Goal: Task Accomplishment & Management: Manage account settings

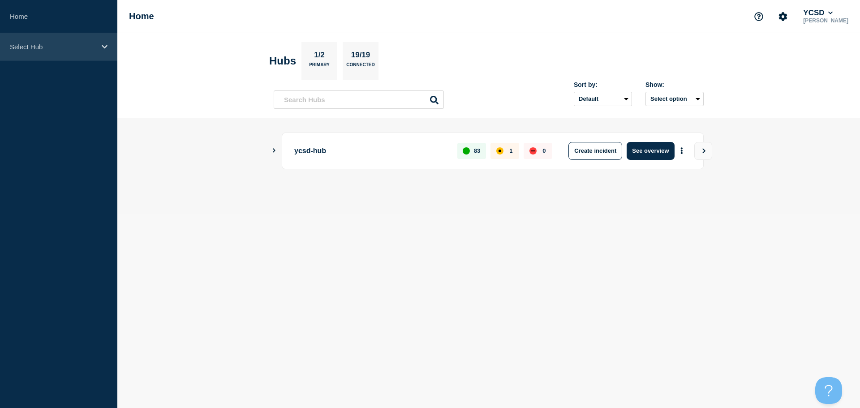
click at [34, 44] on p "Select Hub" at bounding box center [53, 47] width 86 height 8
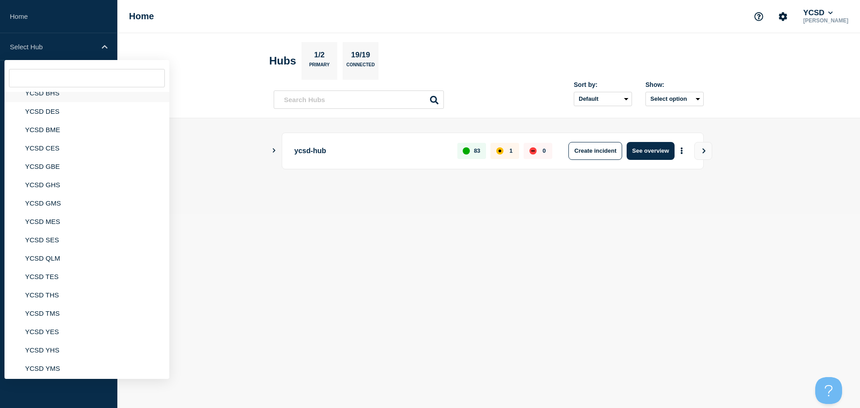
scroll to position [85, 0]
click at [43, 368] on li "YCSD SBO" at bounding box center [86, 365] width 165 height 18
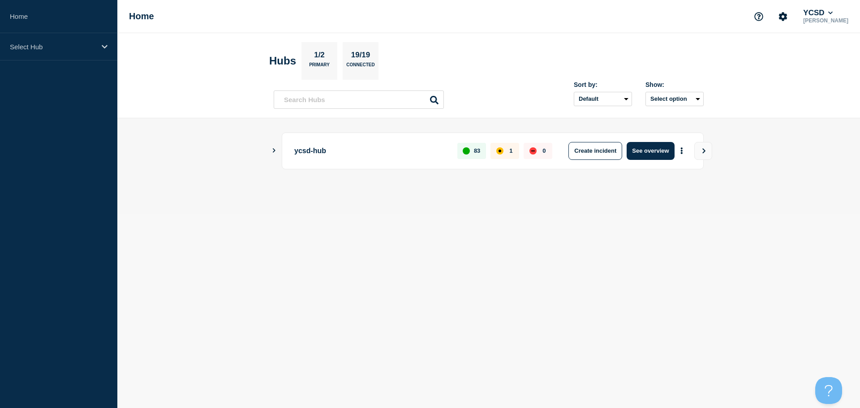
click at [275, 148] on icon "Show Connected Hubs" at bounding box center [274, 150] width 6 height 4
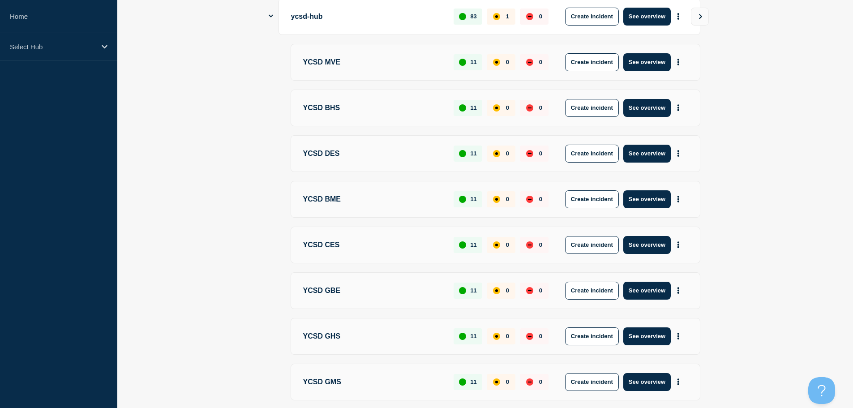
scroll to position [294, 0]
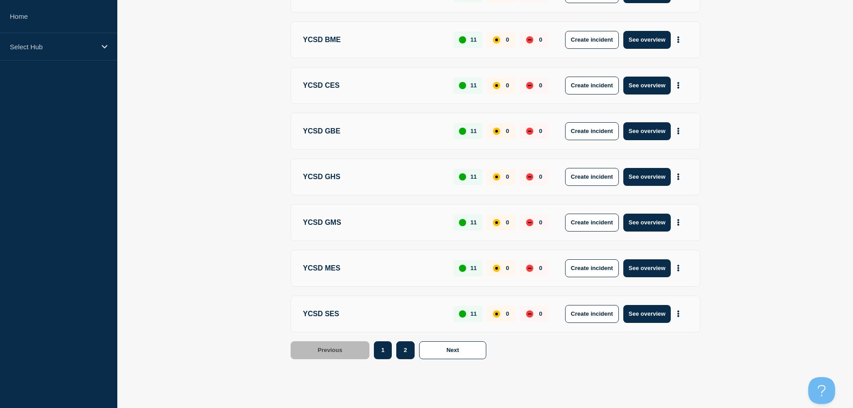
click at [410, 352] on button "2" at bounding box center [405, 350] width 18 height 18
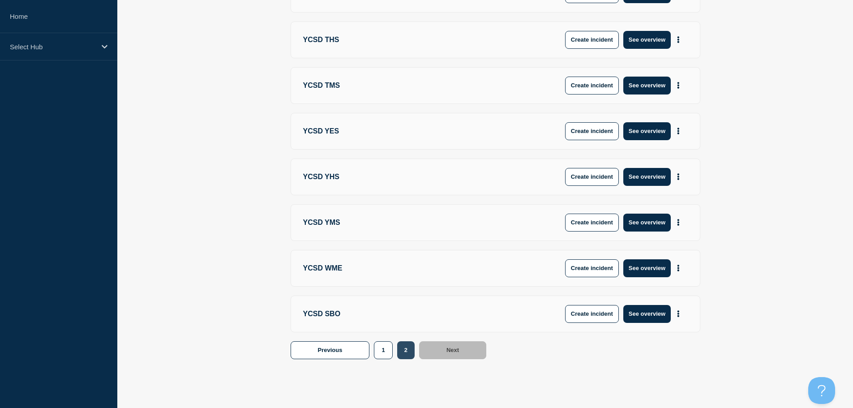
scroll to position [248, 0]
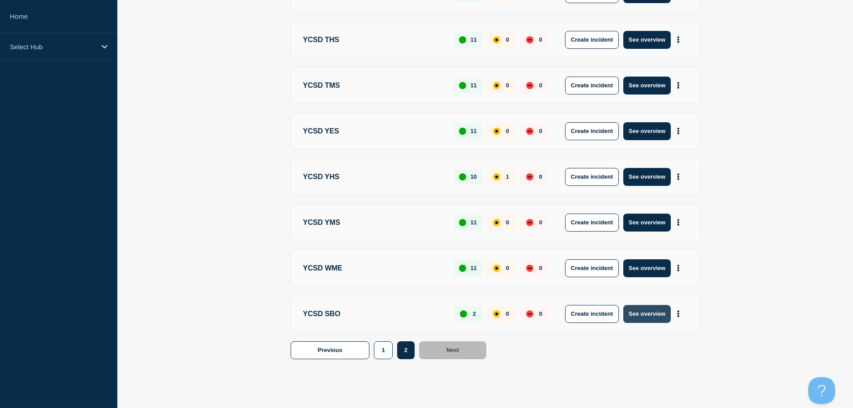
click at [651, 315] on button "See overview" at bounding box center [646, 314] width 47 height 18
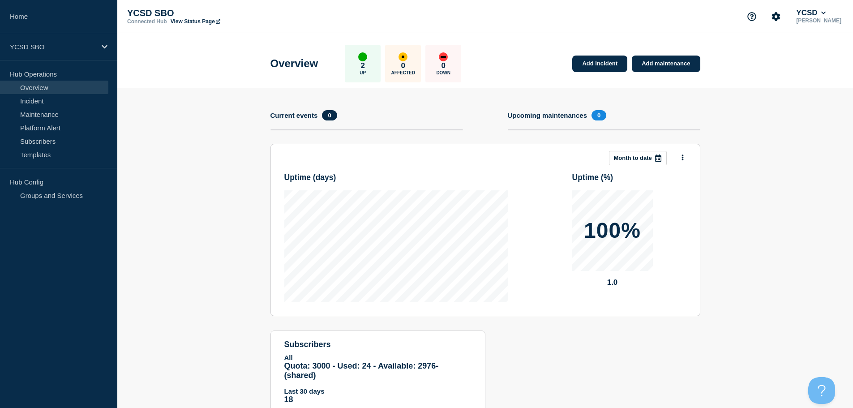
scroll to position [33, 0]
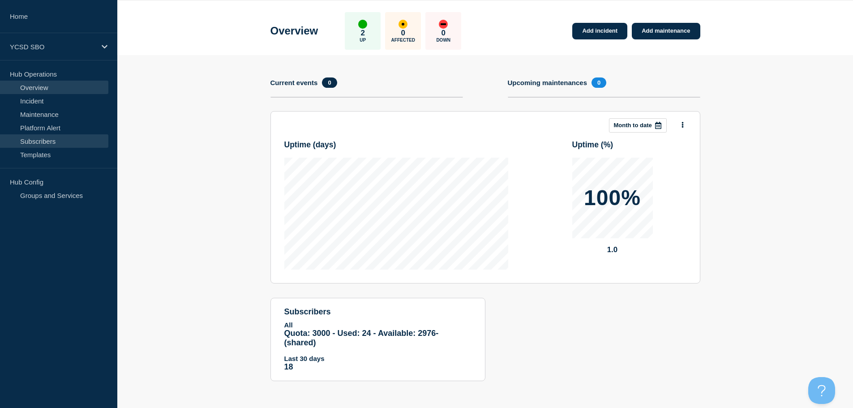
click at [48, 140] on link "Subscribers" at bounding box center [54, 140] width 108 height 13
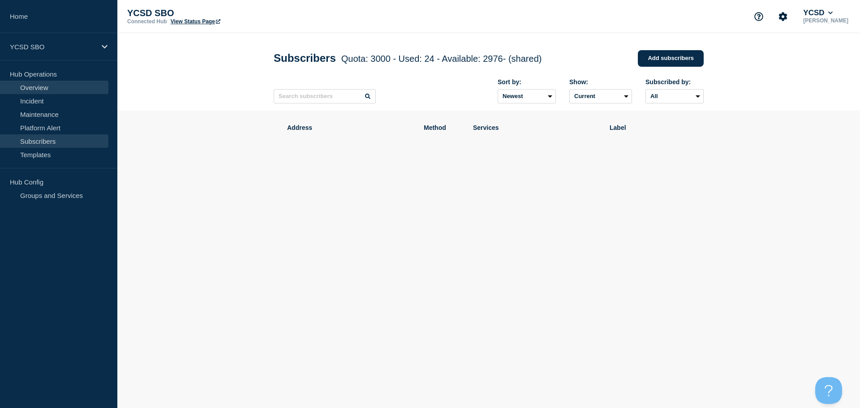
click at [43, 86] on link "Overview" at bounding box center [54, 87] width 108 height 13
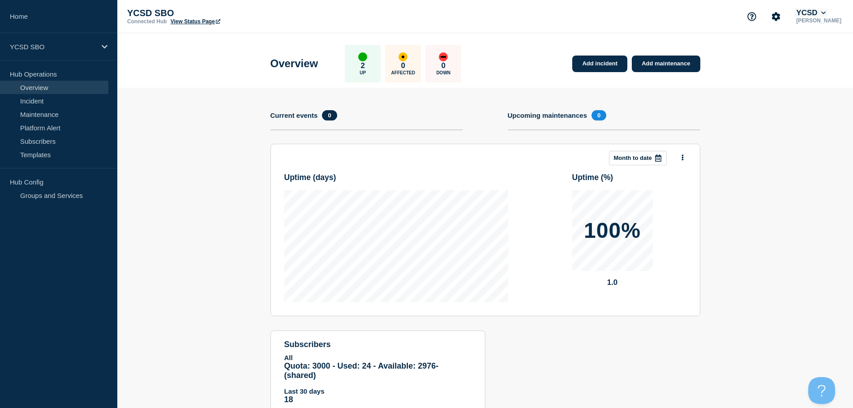
click at [825, 13] on icon at bounding box center [823, 13] width 4 height 3
click at [774, 19] on icon "Account settings" at bounding box center [776, 16] width 9 height 9
click at [788, 53] on link "Team Members" at bounding box center [777, 53] width 46 height 8
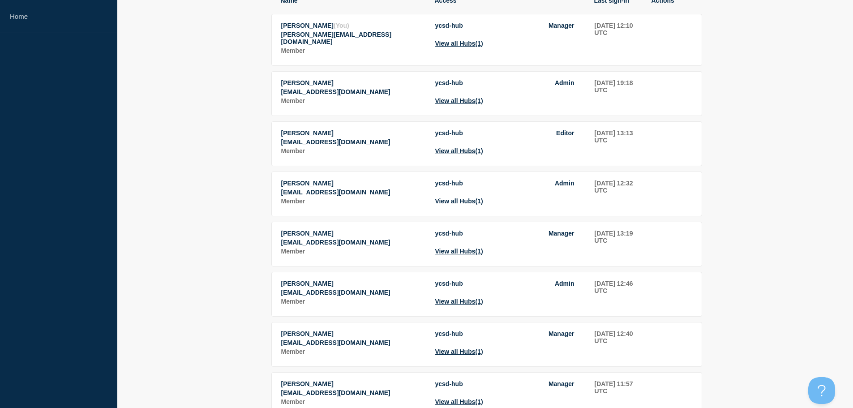
scroll to position [38, 0]
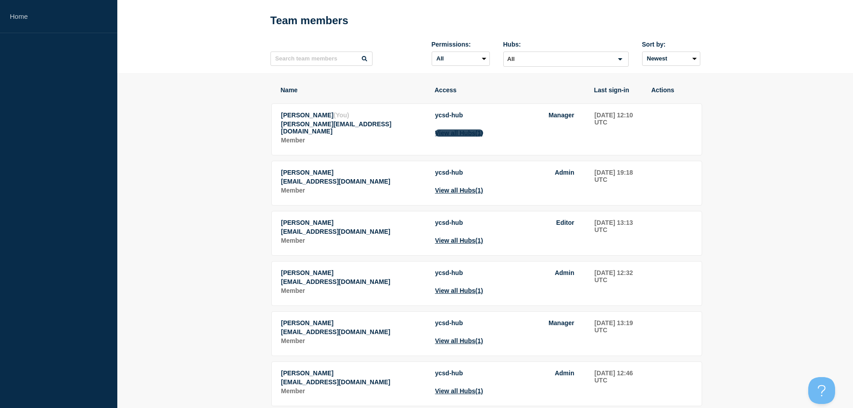
click at [464, 136] on button "View all Hubs (1)" at bounding box center [459, 132] width 48 height 7
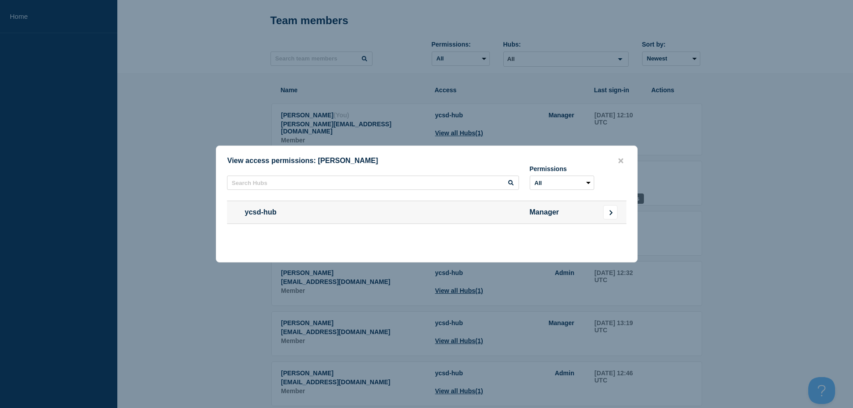
click at [613, 213] on icon "Go to Connected Hubs" at bounding box center [611, 212] width 6 height 5
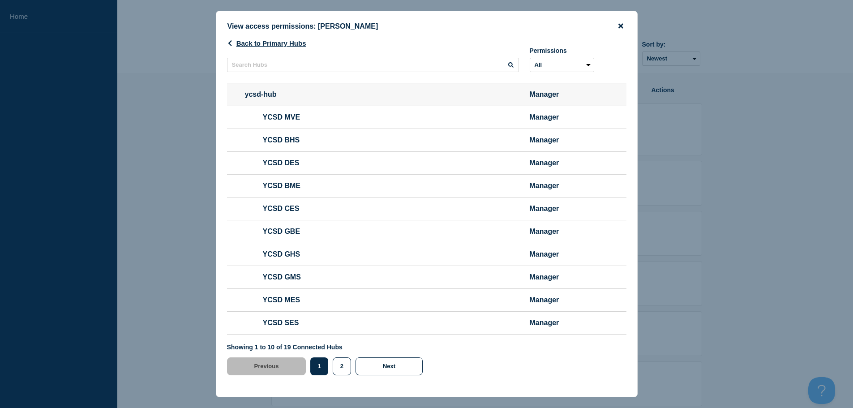
click at [619, 24] on icon "close button" at bounding box center [621, 25] width 5 height 7
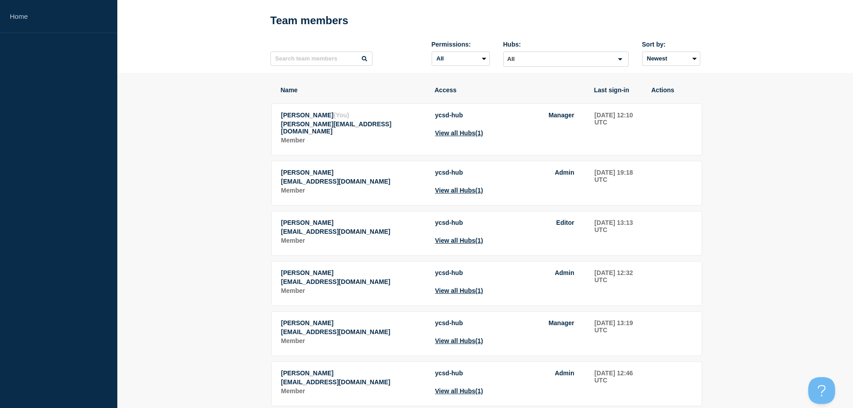
scroll to position [0, 0]
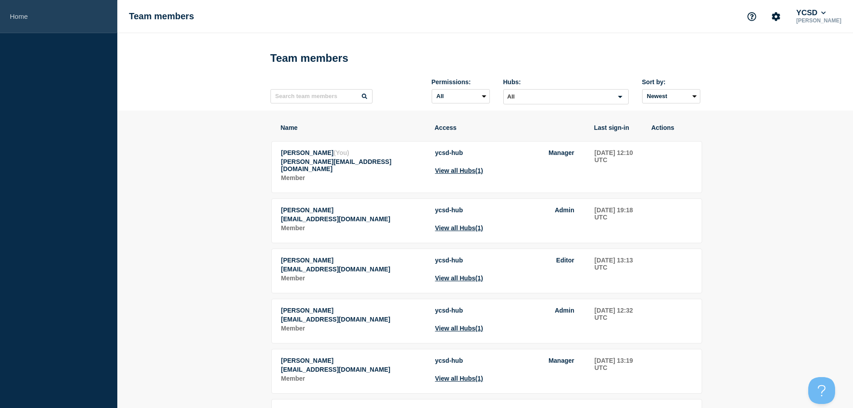
click at [22, 17] on link "Home" at bounding box center [58, 16] width 117 height 33
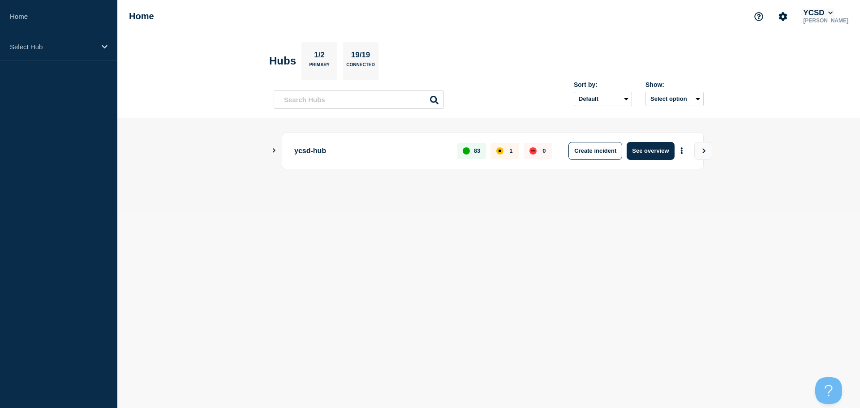
click at [833, 13] on icon at bounding box center [830, 12] width 5 height 5
click at [831, 83] on link "User settings" at bounding box center [827, 86] width 39 height 8
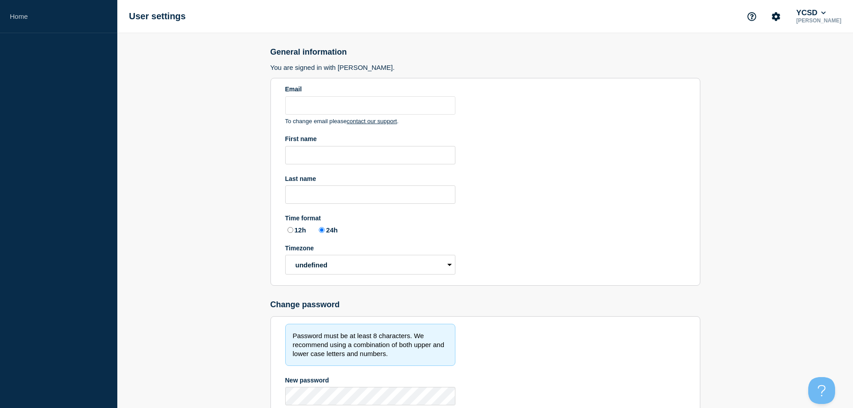
type input "[PERSON_NAME][EMAIL_ADDRESS][DOMAIN_NAME]"
type input "Yalena"
type input "[PERSON_NAME]"
radio input "true"
select select "hub"
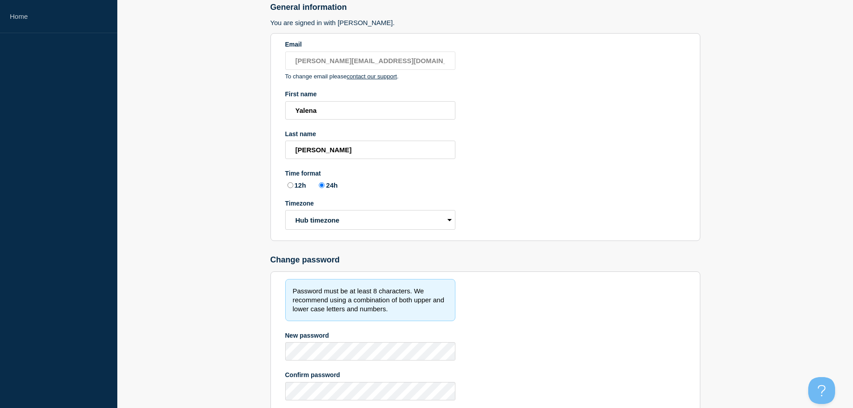
scroll to position [90, 0]
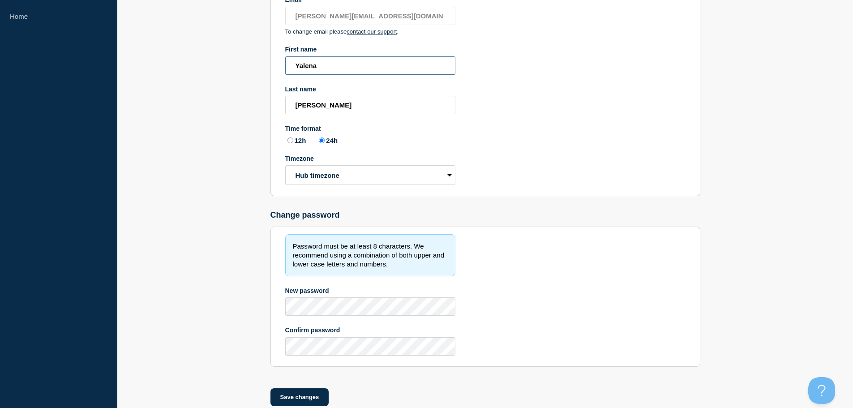
drag, startPoint x: 299, startPoint y: 66, endPoint x: 331, endPoint y: 73, distance: 32.3
click at [300, 66] on input "Yalena" at bounding box center [370, 65] width 170 height 18
type input "[PERSON_NAME]"
click at [301, 396] on button "Save changes" at bounding box center [300, 397] width 59 height 18
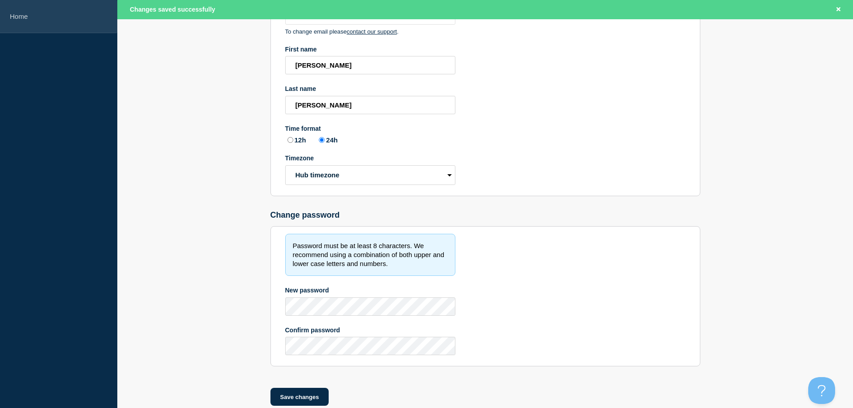
click at [16, 13] on link "Home" at bounding box center [58, 16] width 117 height 33
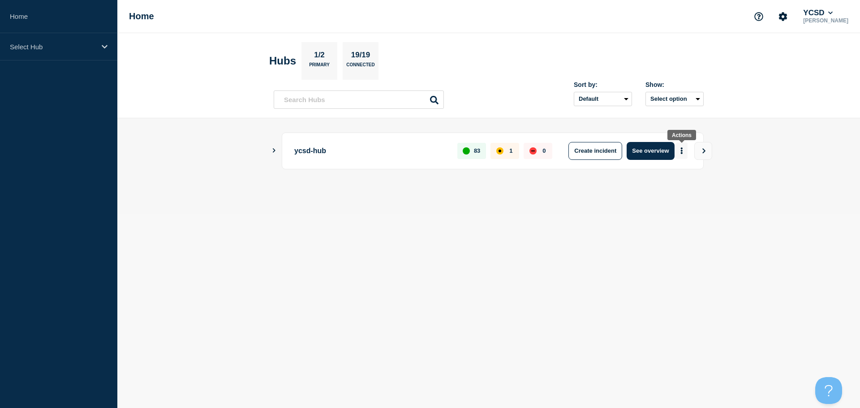
click at [680, 151] on icon "More actions" at bounding box center [681, 150] width 3 height 7
click at [698, 100] on button "Select option" at bounding box center [674, 99] width 58 height 14
click at [779, 126] on main "ycsd-hub 83 1 0 Create incident See overview" at bounding box center [488, 165] width 743 height 95
click at [362, 54] on p "19/19" at bounding box center [361, 57] width 26 height 12
click at [779, 17] on icon "Account settings" at bounding box center [783, 16] width 9 height 9
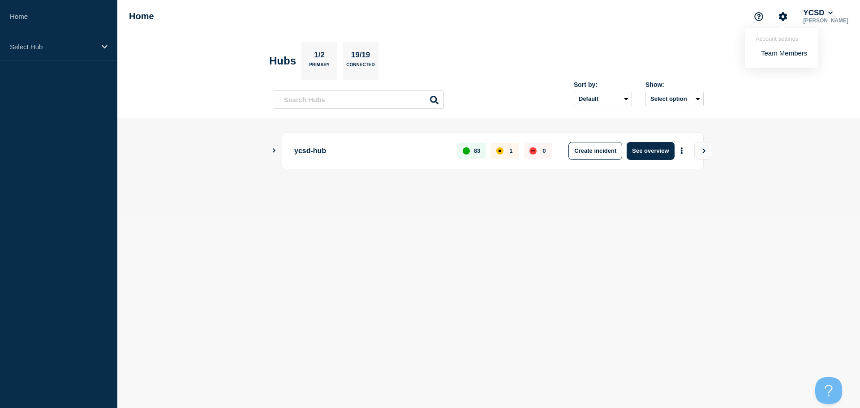
click at [827, 13] on button "YCSD" at bounding box center [817, 13] width 33 height 9
click at [823, 97] on link "Security" at bounding box center [820, 97] width 24 height 8
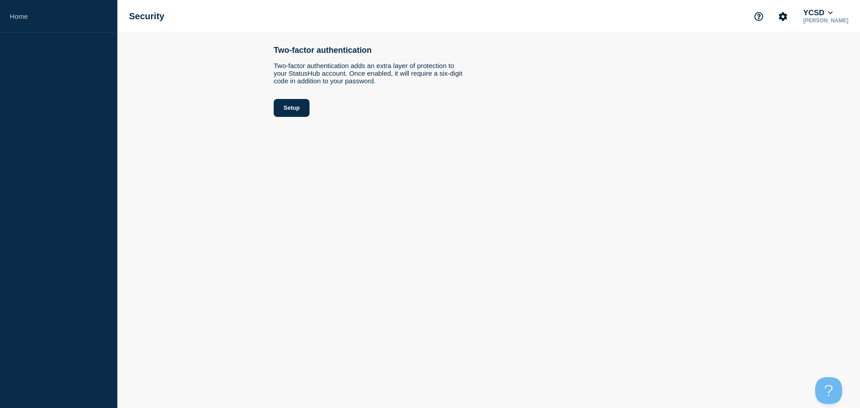
click at [835, 12] on div "YCSD" at bounding box center [825, 13] width 49 height 9
click at [832, 12] on icon at bounding box center [830, 12] width 5 height 5
click at [820, 84] on link "User settings" at bounding box center [827, 86] width 39 height 8
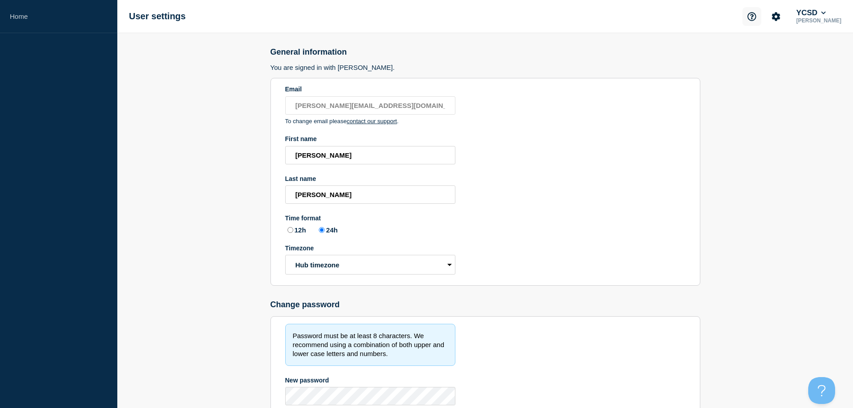
click at [748, 17] on icon "Support" at bounding box center [752, 16] width 9 height 9
click at [812, 16] on button "YCSD" at bounding box center [811, 13] width 33 height 9
click at [820, 107] on link "API Key" at bounding box center [813, 108] width 24 height 8
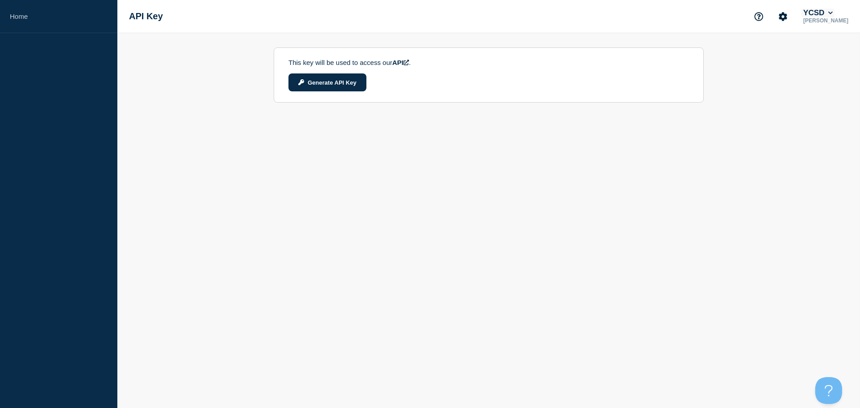
click at [823, 12] on button "YCSD" at bounding box center [817, 13] width 33 height 9
click at [815, 49] on section "Account YCSD" at bounding box center [825, 40] width 66 height 41
click at [783, 18] on icon "Account settings" at bounding box center [783, 16] width 9 height 9
click at [778, 53] on link "Team Members" at bounding box center [784, 53] width 46 height 8
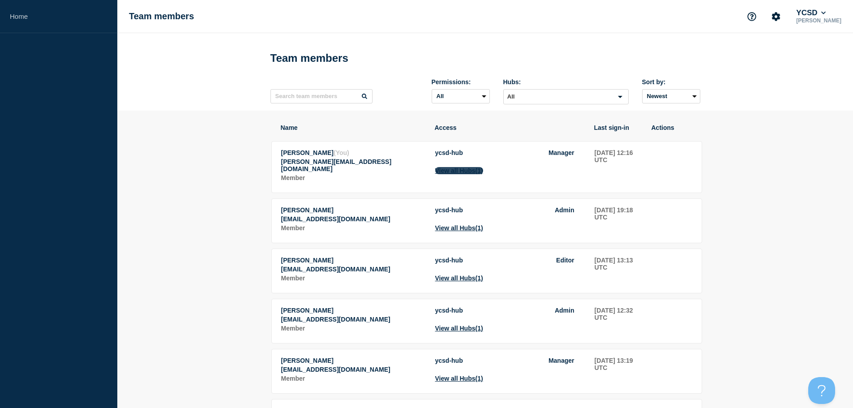
click at [452, 174] on button "View all Hubs (1)" at bounding box center [459, 170] width 48 height 7
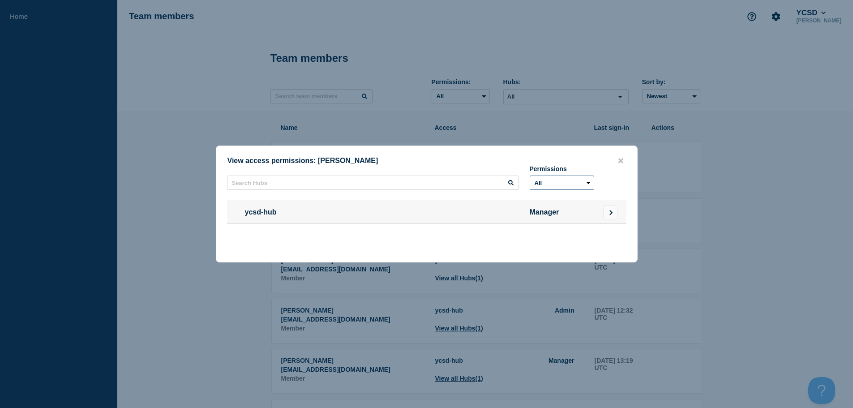
click at [560, 181] on select "All Manager" at bounding box center [562, 183] width 64 height 14
click at [622, 158] on icon "close button" at bounding box center [621, 160] width 5 height 5
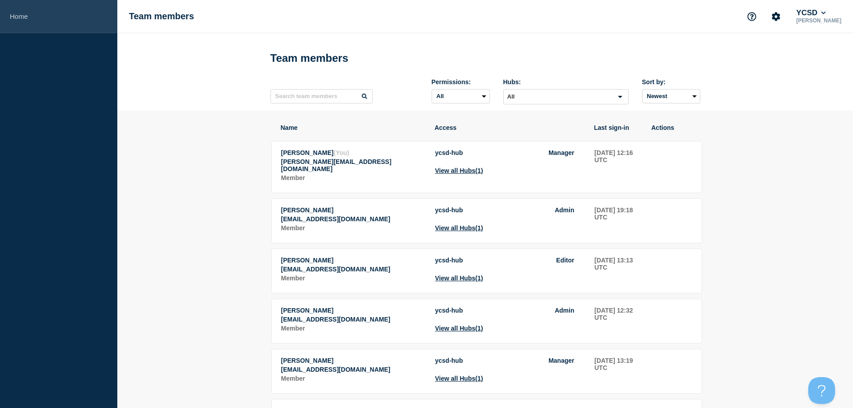
click at [19, 17] on link "Home" at bounding box center [58, 16] width 117 height 33
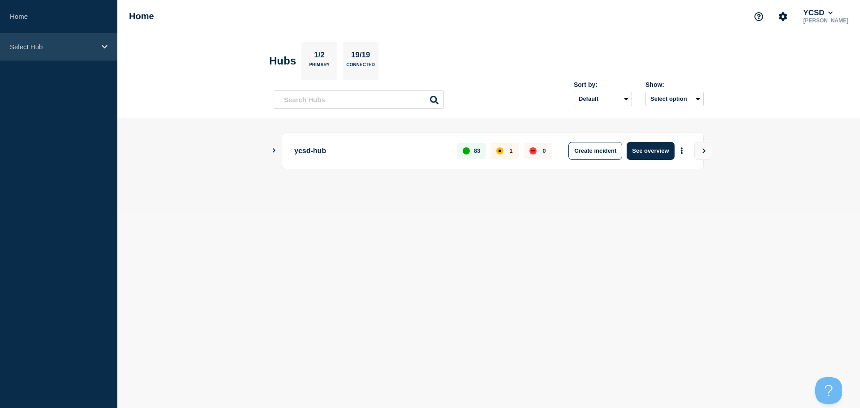
click at [28, 46] on p "Select Hub" at bounding box center [53, 47] width 86 height 8
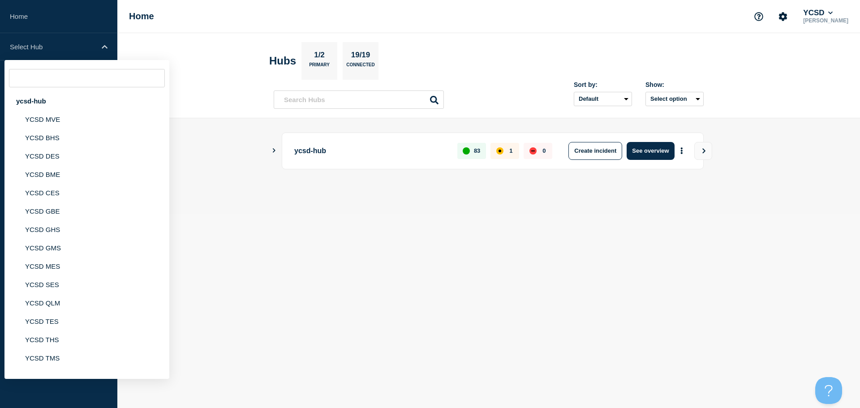
click at [707, 106] on header "Hubs 1/2 Primary 19/19 Connected Sort by: Default Last added Last updated Most …" at bounding box center [488, 75] width 743 height 85
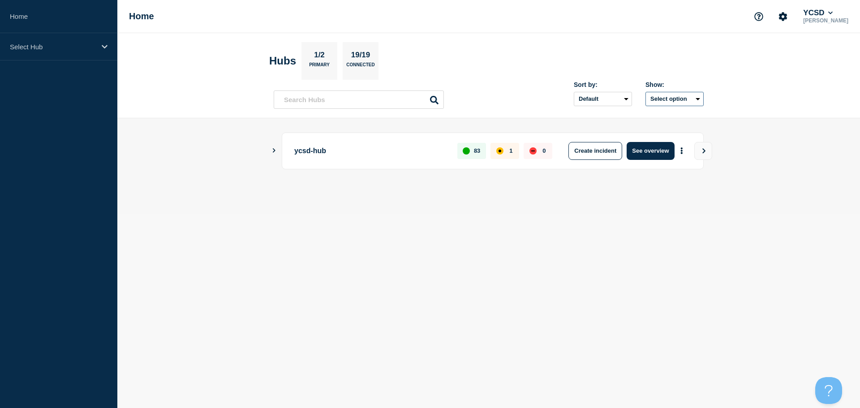
click at [700, 99] on button "Select option" at bounding box center [674, 99] width 58 height 14
click at [700, 99] on button "Select option All Open incidents Hubs" at bounding box center [674, 99] width 58 height 14
click at [596, 96] on select "Default Last added Last updated Most active A-Z" at bounding box center [603, 99] width 58 height 14
click at [613, 60] on section "Hubs 1/2 Primary 19/19 Connected" at bounding box center [488, 61] width 439 height 38
click at [710, 183] on main "ycsd-hub 83 1 0 Create incident See overview" at bounding box center [488, 165] width 743 height 95
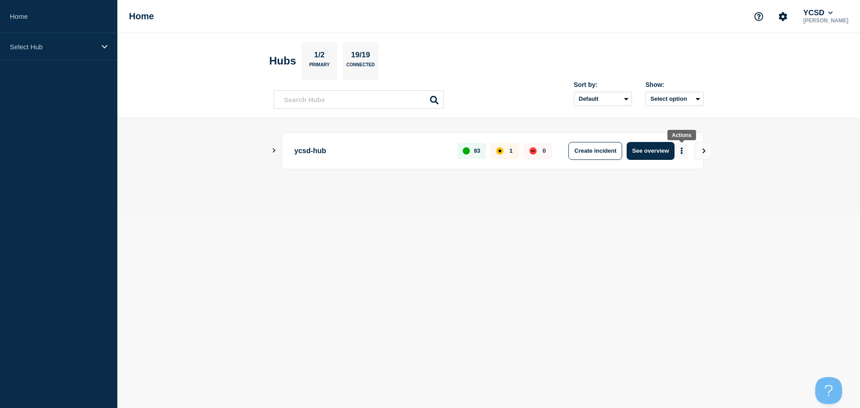
click at [680, 151] on icon "More actions" at bounding box center [681, 150] width 3 height 7
click at [681, 190] on link "View Status Page" at bounding box center [681, 190] width 66 height 8
